Goal: Use online tool/utility: Utilize a website feature to perform a specific function

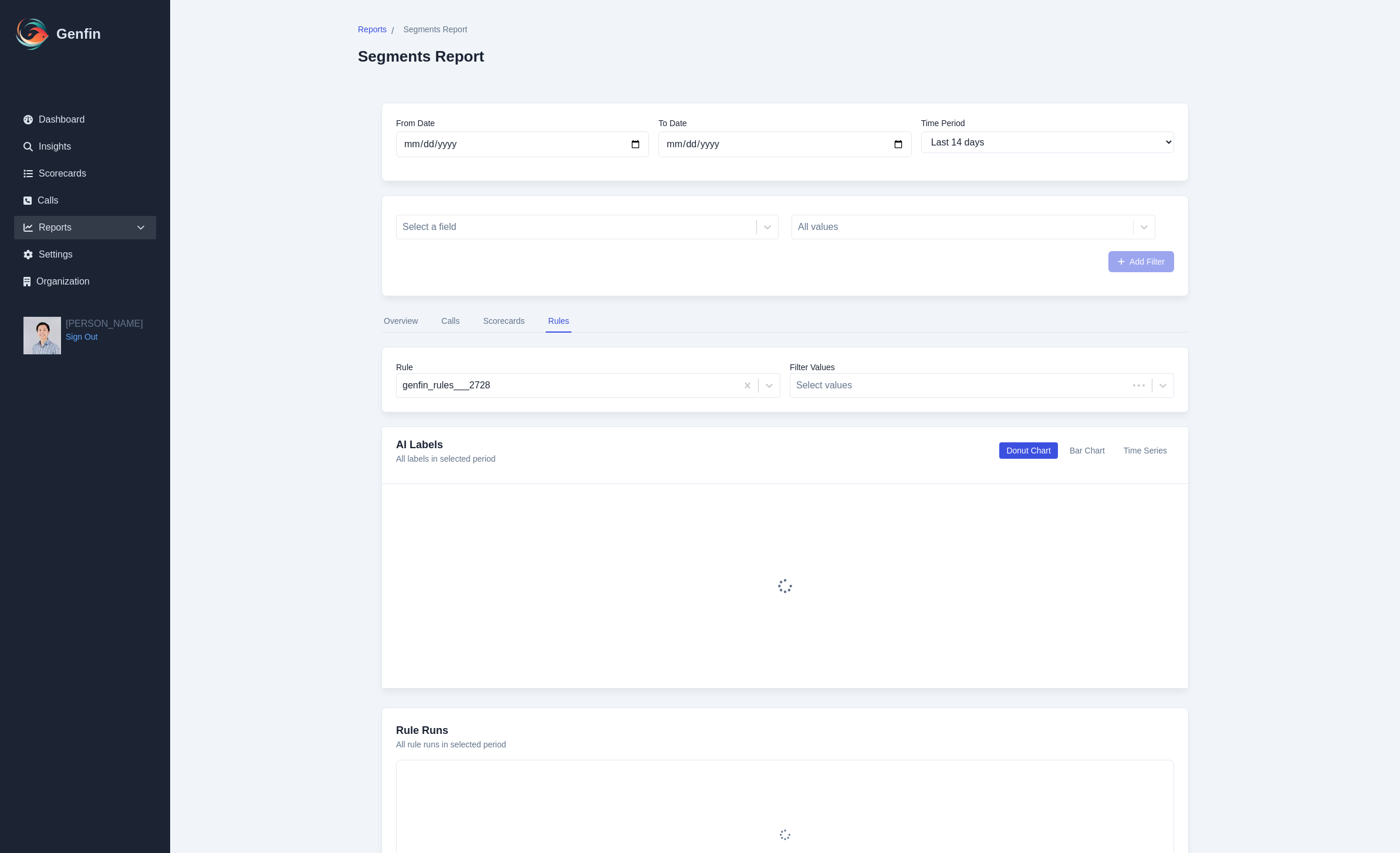
select select "14"
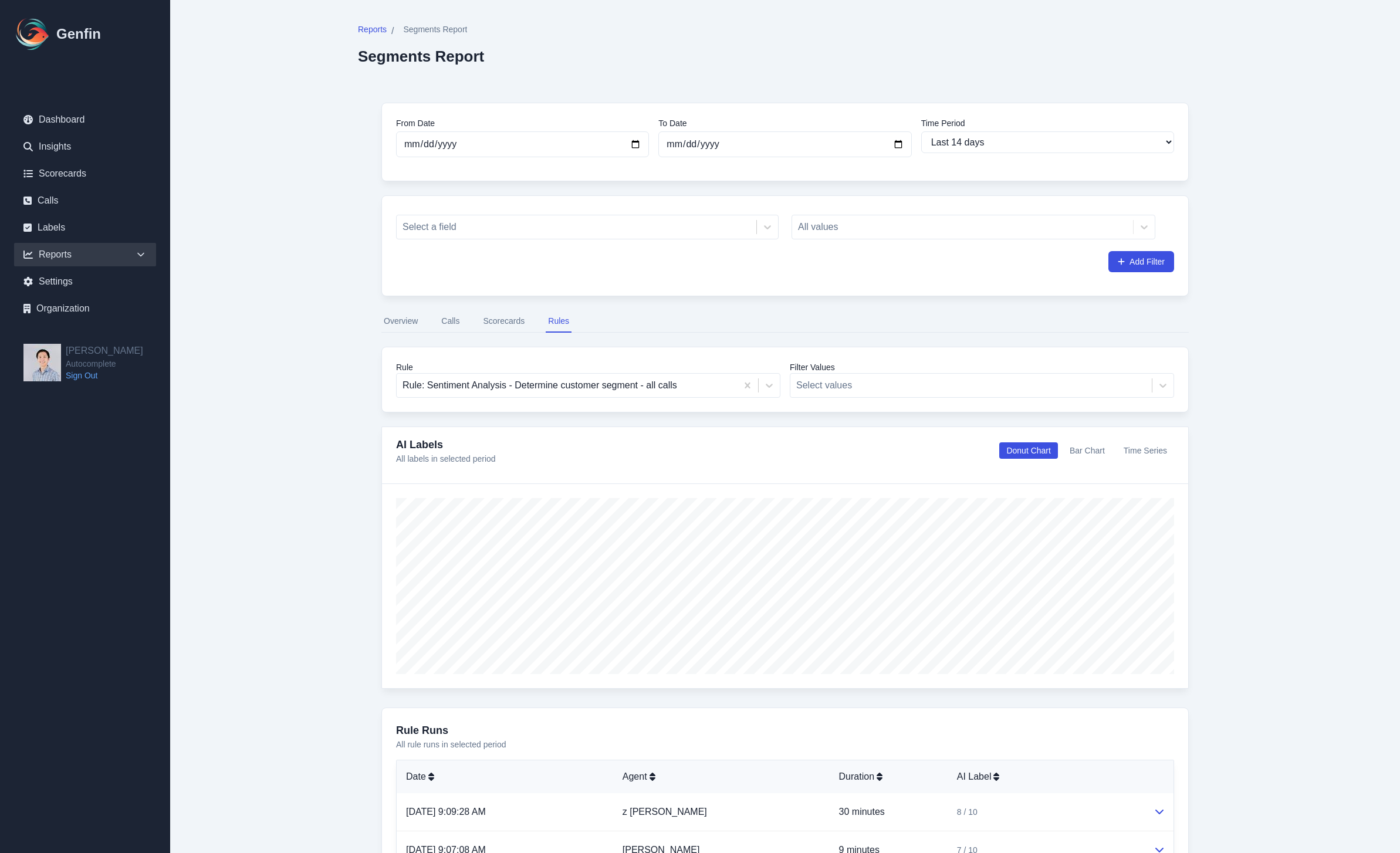
click at [1232, 221] on div "Reports / Segments Report Segments Report From Date [DATE] To Date [DATE] Time …" at bounding box center [785, 648] width 901 height 1297
drag, startPoint x: 259, startPoint y: 149, endPoint x: 253, endPoint y: 158, distance: 10.8
click at [258, 149] on main "Reports / Segments Report Segments Report From Date [DATE] To Date [DATE] Time …" at bounding box center [785, 648] width 1230 height 1297
click at [80, 176] on link "Scorecards" at bounding box center [85, 174] width 142 height 24
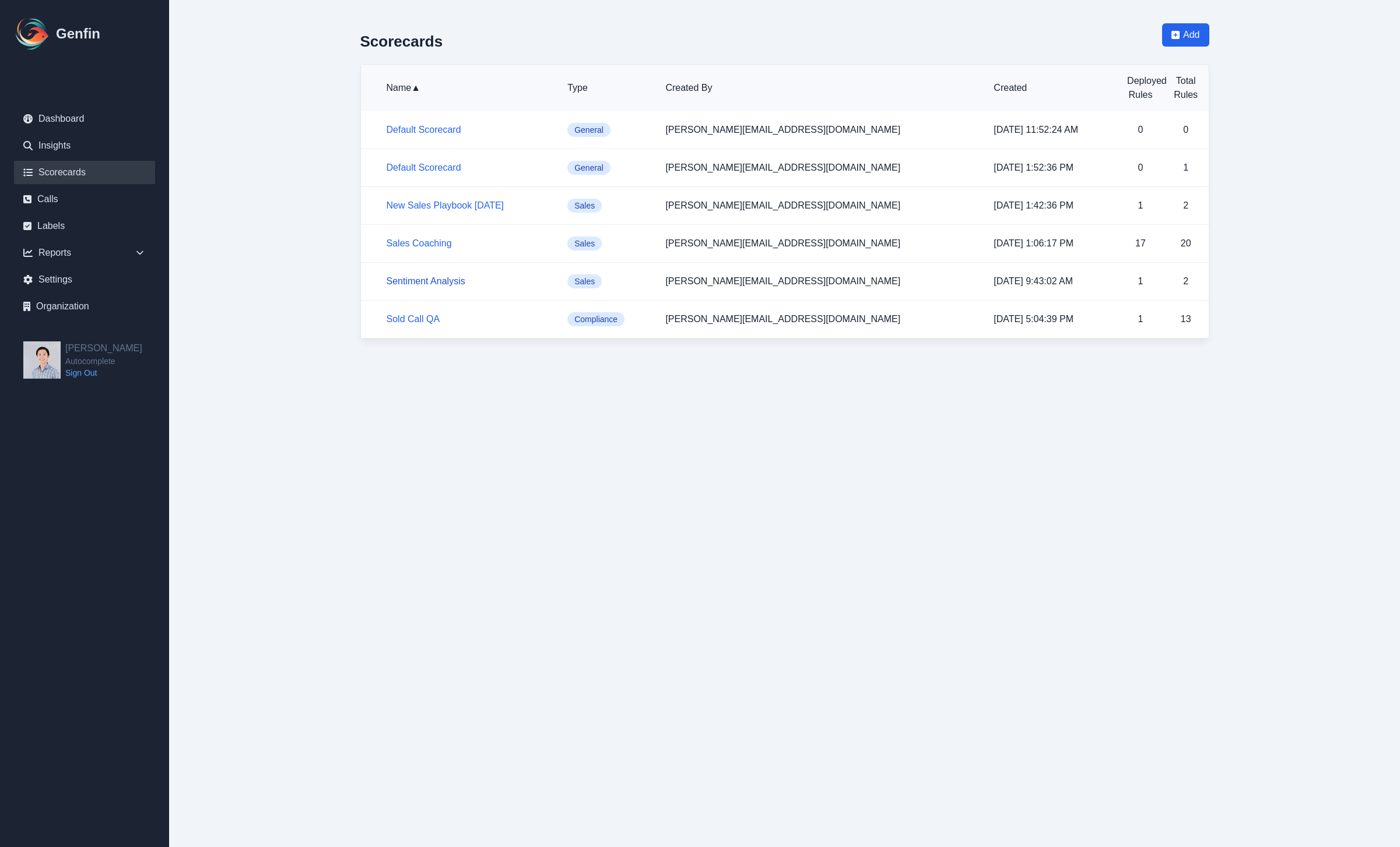
click at [424, 283] on link "Sentiment Analysis" at bounding box center [426, 281] width 79 height 10
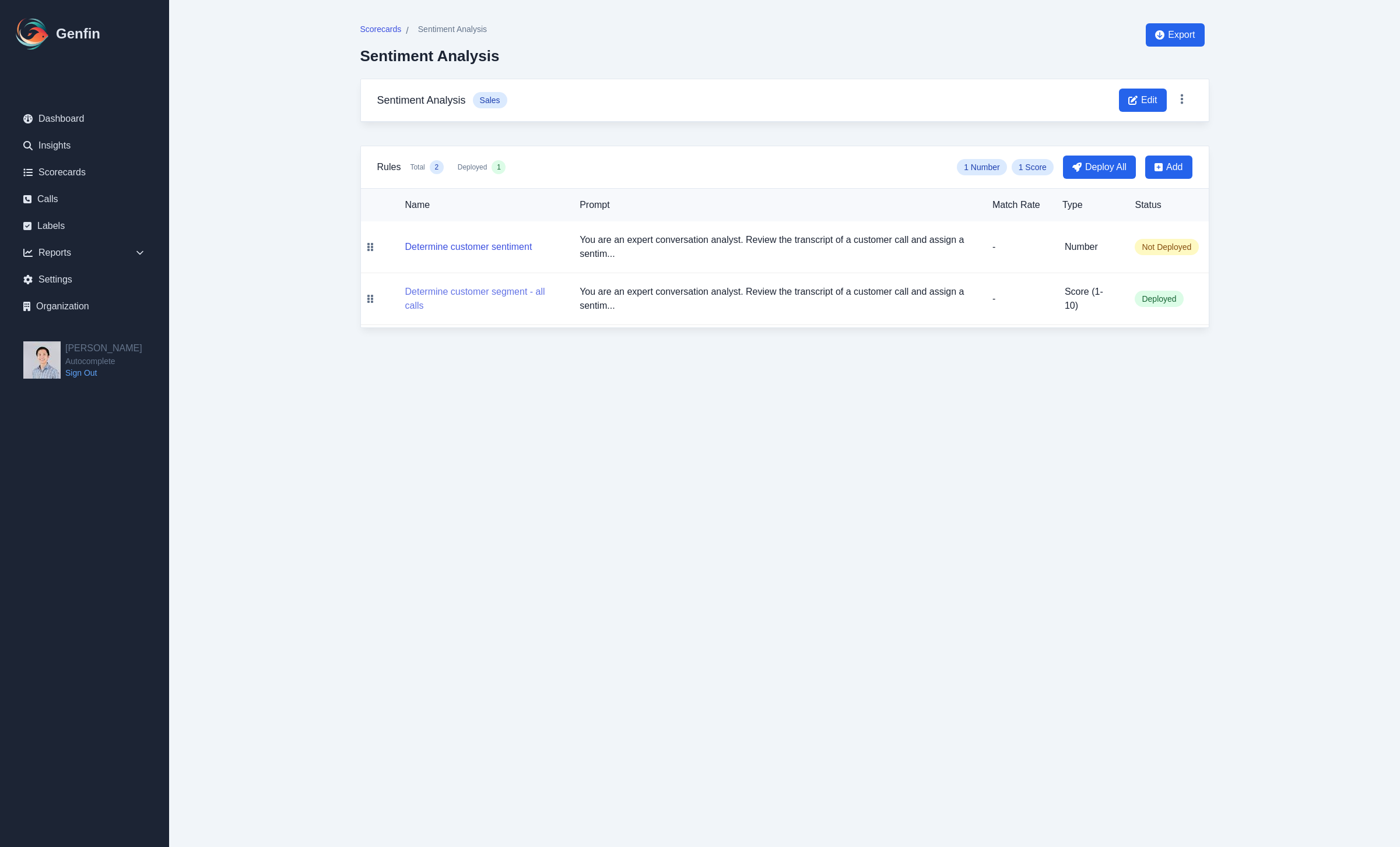
click at [495, 290] on button "Determine customer segment - all calls" at bounding box center [483, 299] width 156 height 28
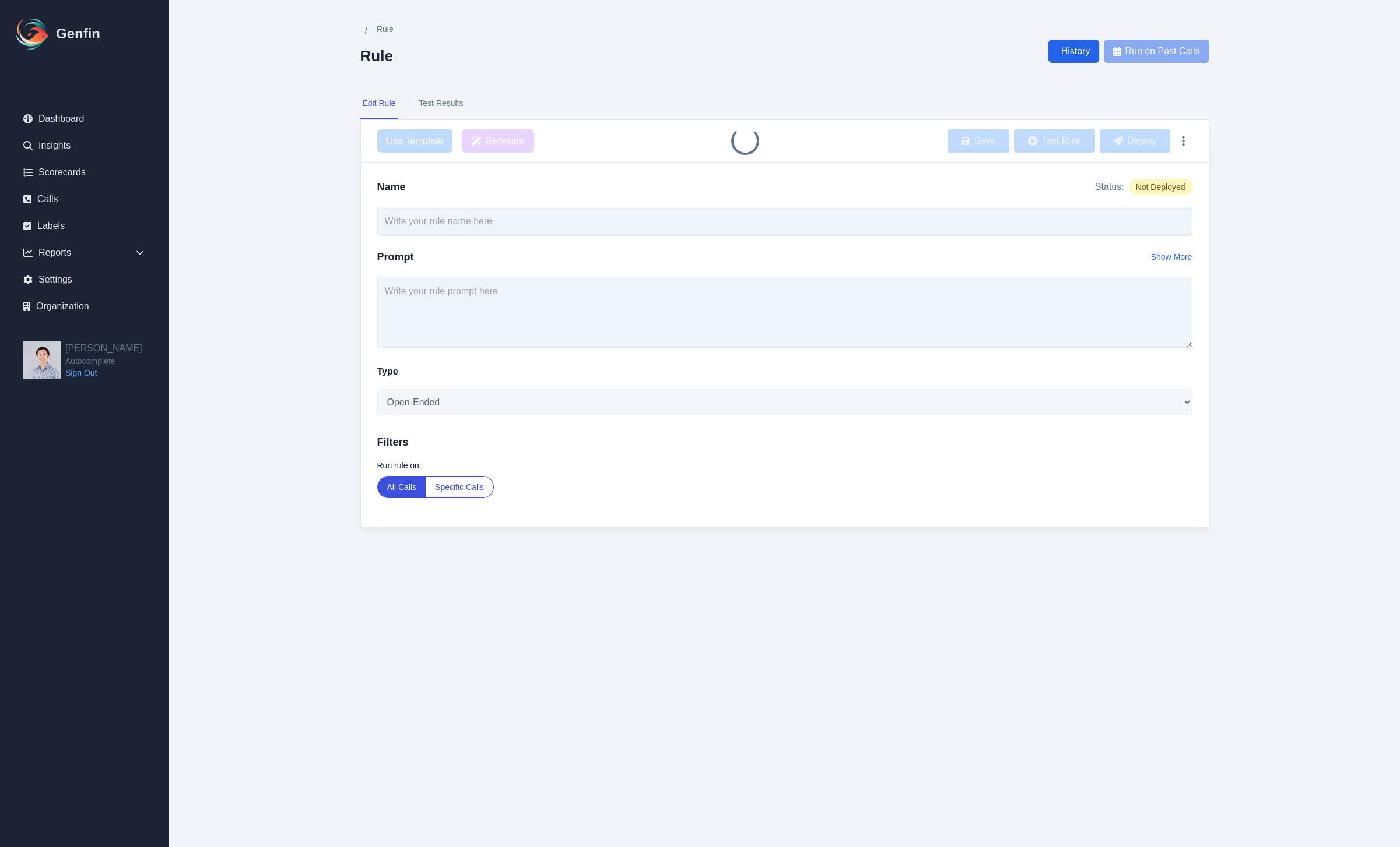
type input "Determine customer segment - all calls"
type textarea "You are an expert conversation analyst. Review the transcript of a customer cal…"
select select "Score"
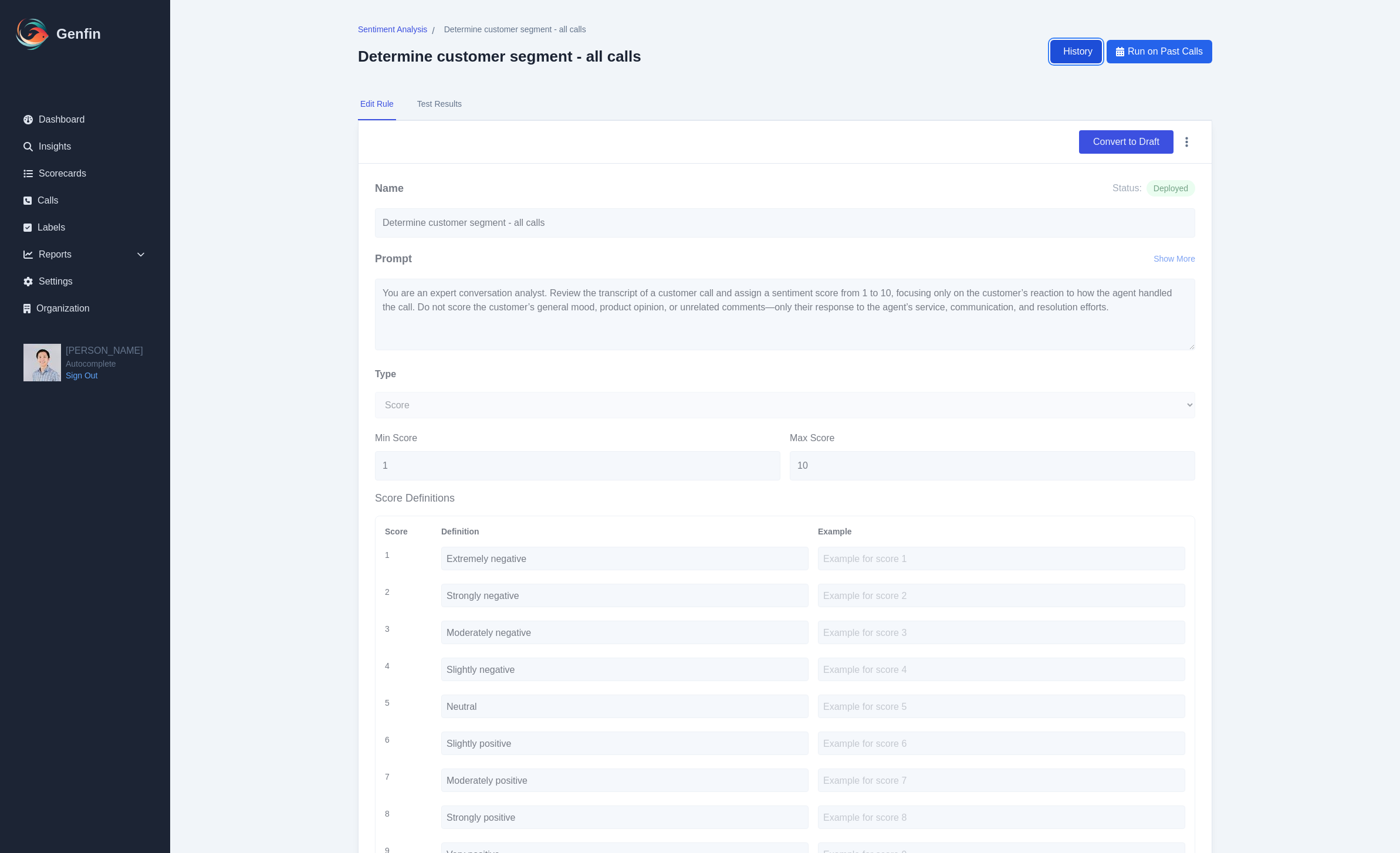
click at [1095, 58] on link "History" at bounding box center [1076, 51] width 52 height 24
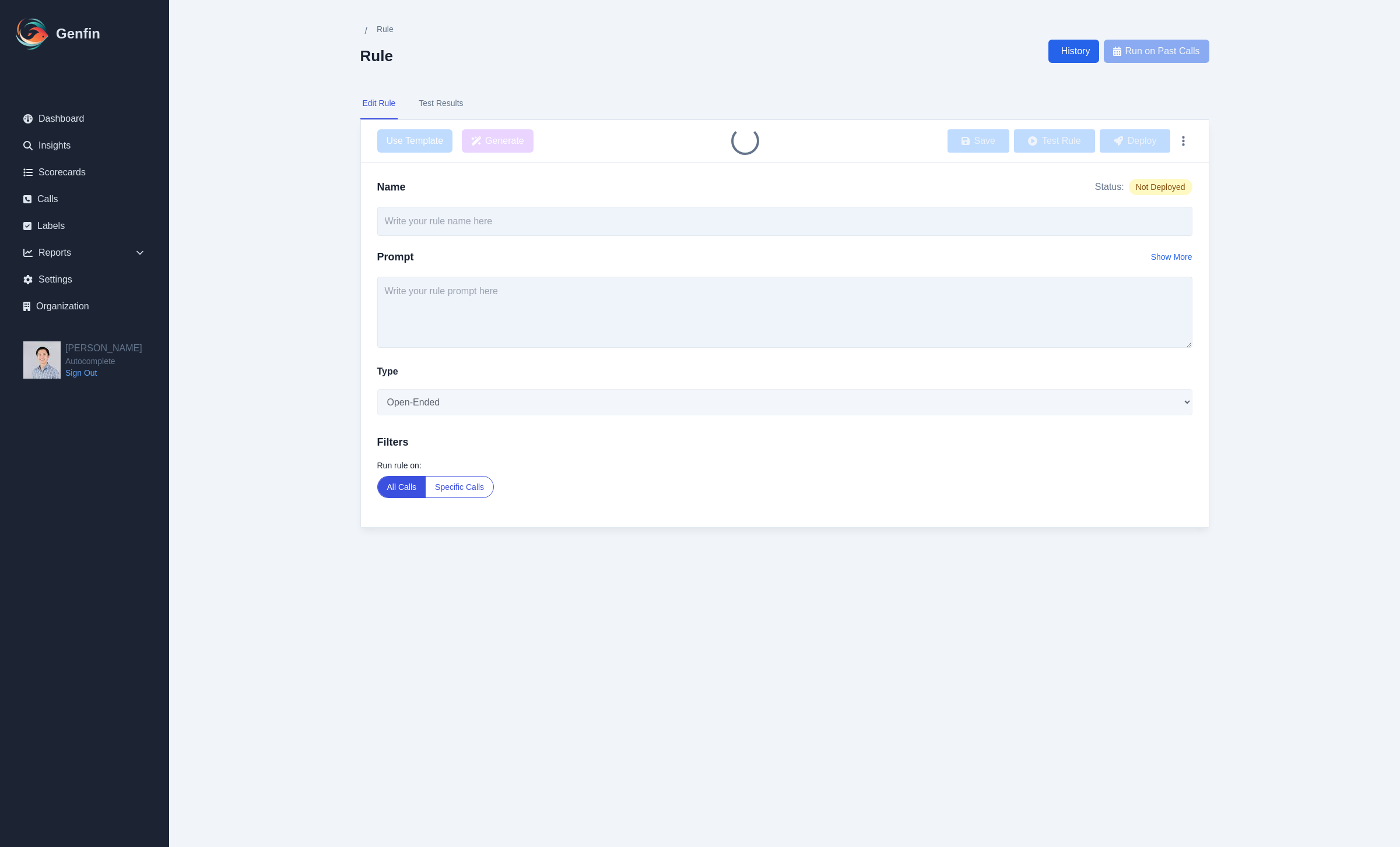
type input "Determine customer segment - all calls"
type textarea "You are an expert conversation analyst. Review the transcript of a customer cal…"
select select "Score"
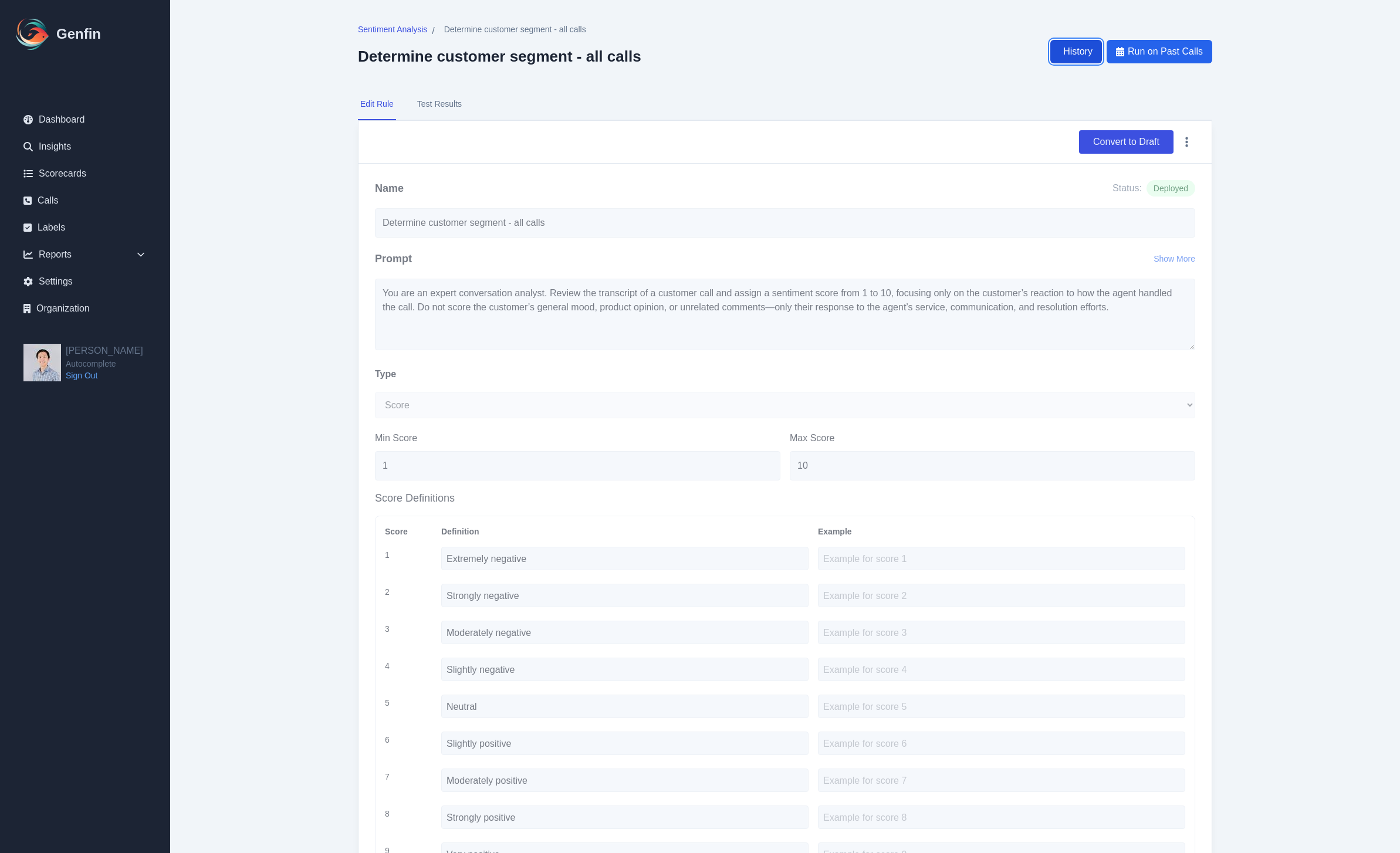
click at [1094, 56] on link "History" at bounding box center [1076, 51] width 52 height 24
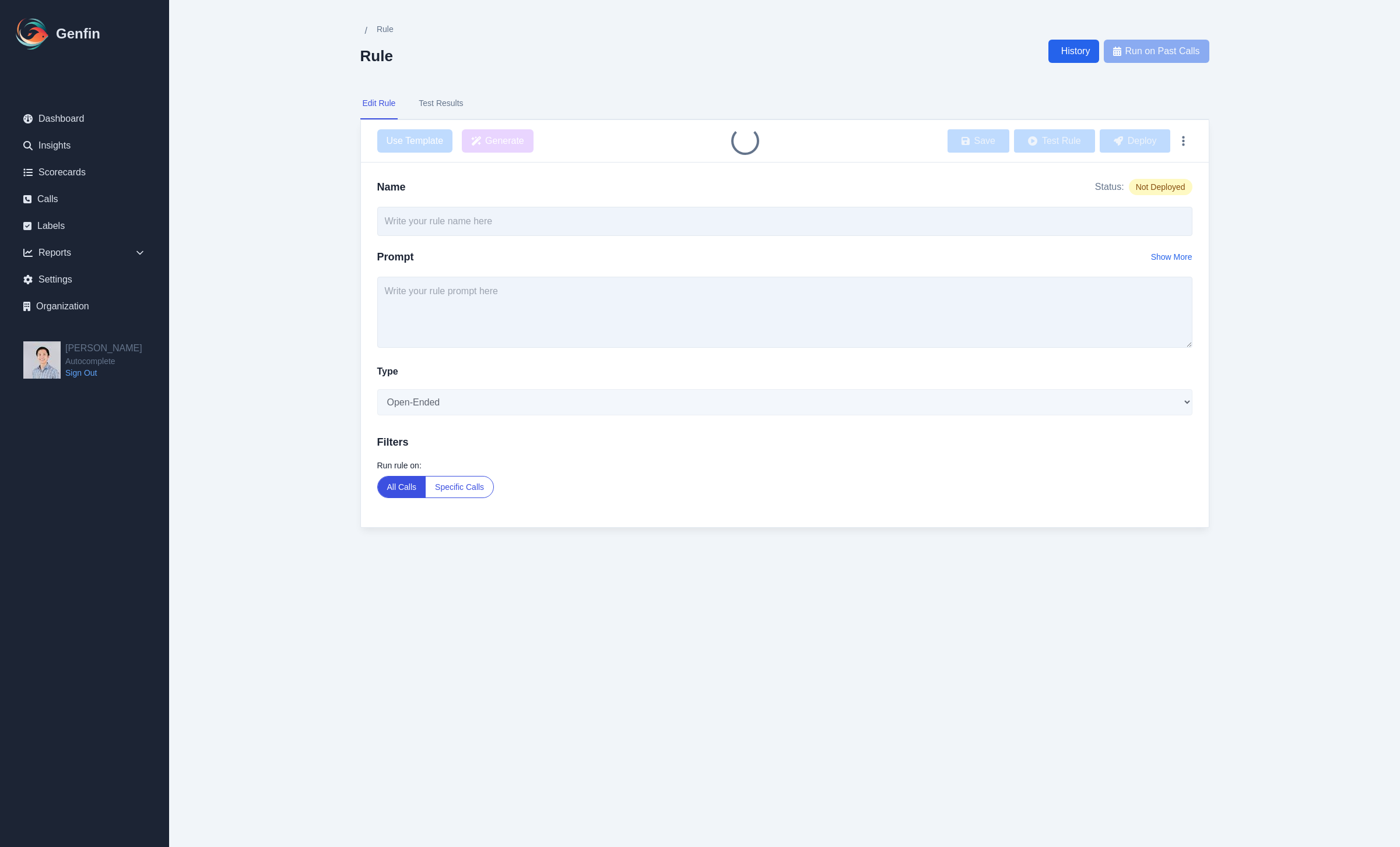
type input "Determine customer segment - all calls"
type textarea "You are an expert conversation analyst. Review the transcript of a customer cal…"
select select "Score"
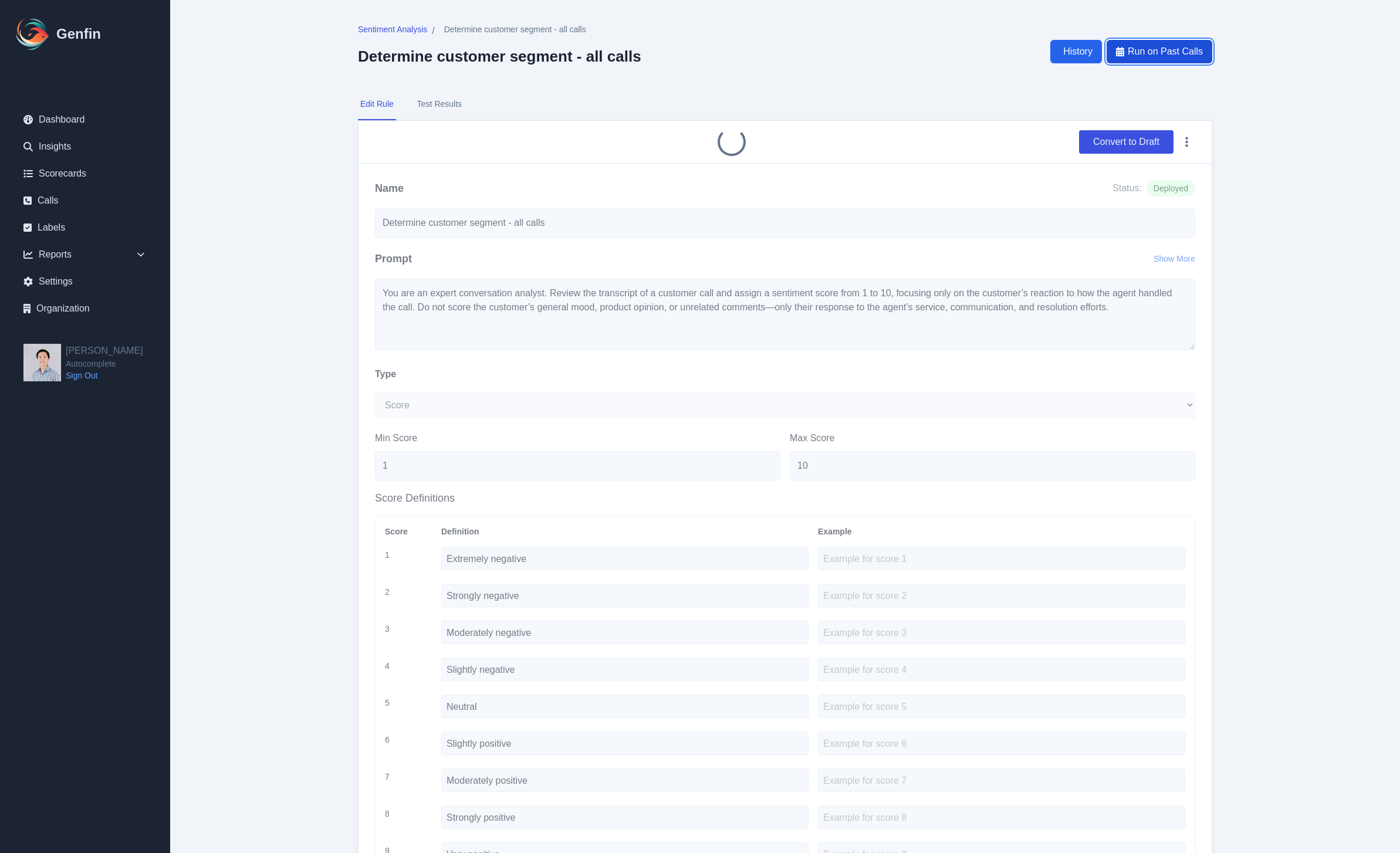
click at [1177, 55] on span "Run on Past Calls" at bounding box center [1165, 52] width 75 height 14
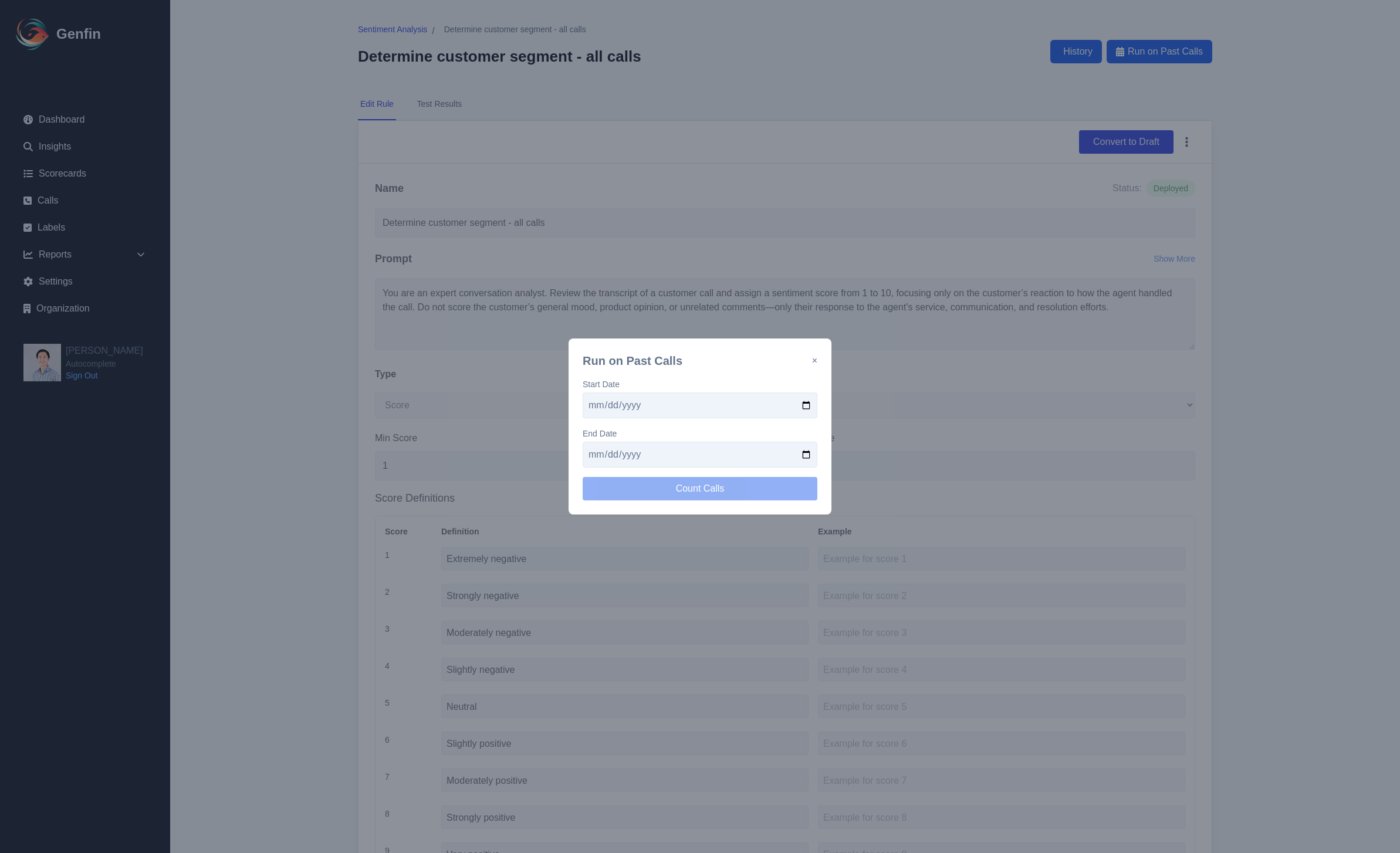
click at [803, 402] on input "date" at bounding box center [700, 405] width 235 height 26
type input "2025-08-07"
click at [802, 455] on input "date" at bounding box center [700, 455] width 235 height 26
type input "[DATE]"
click at [776, 501] on div "Run on Past Calls × Start Date 2025-08-07 End Date 2025-08-13 Count Calls" at bounding box center [700, 426] width 263 height 176
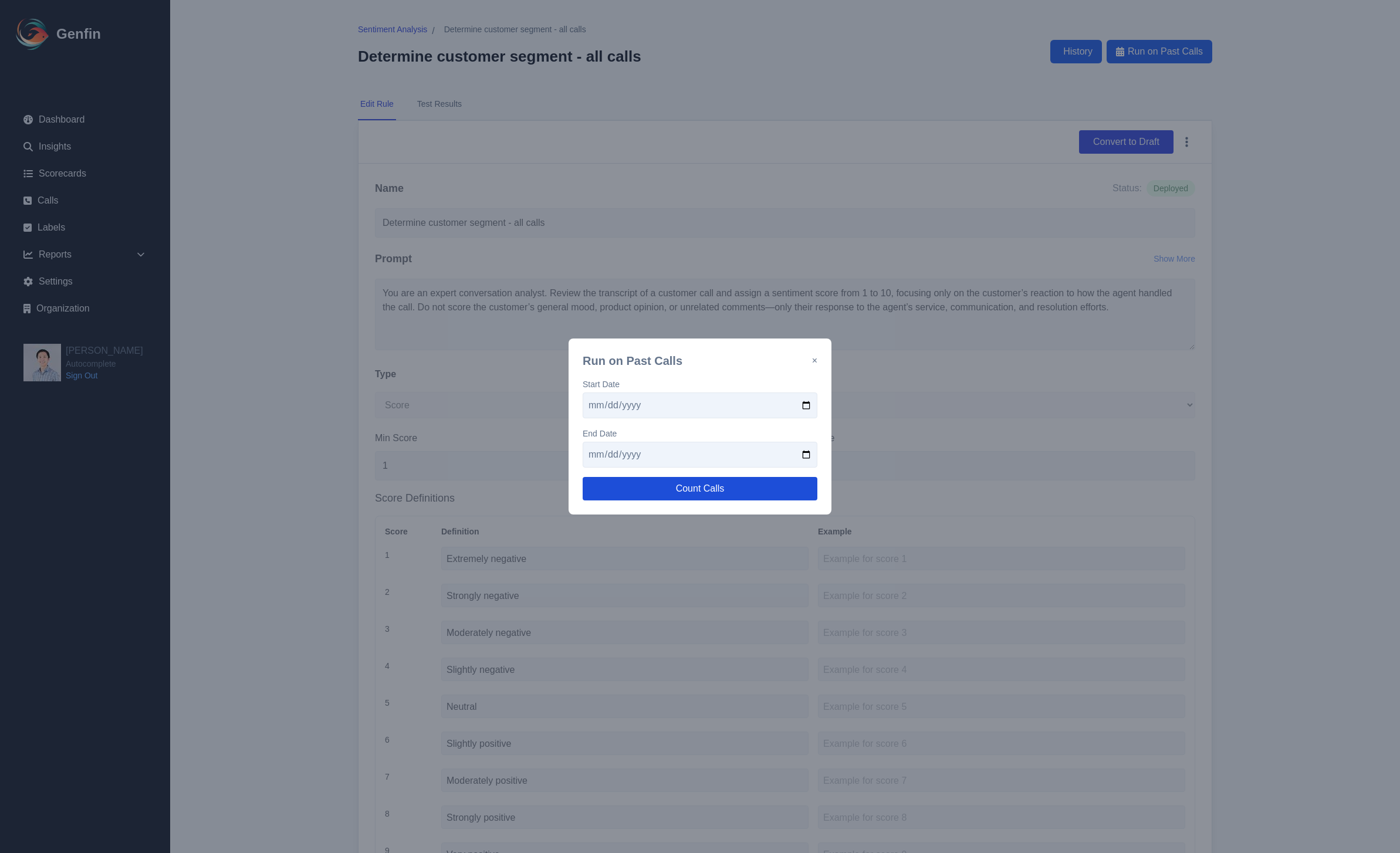
click at [779, 492] on button "Count Calls" at bounding box center [700, 488] width 235 height 24
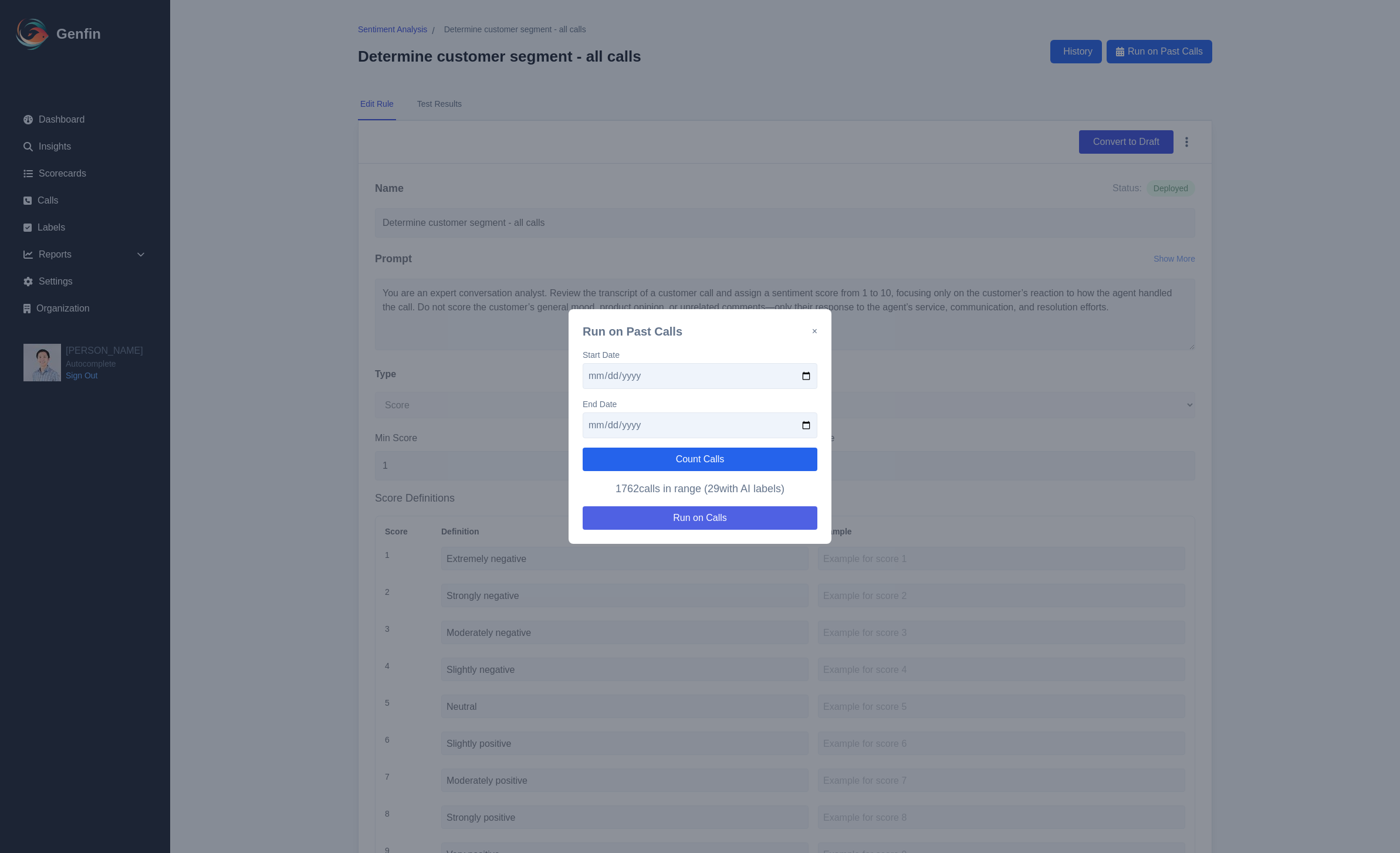
click at [735, 522] on button "Run on Calls" at bounding box center [700, 518] width 235 height 24
